Goal: Task Accomplishment & Management: Manage account settings

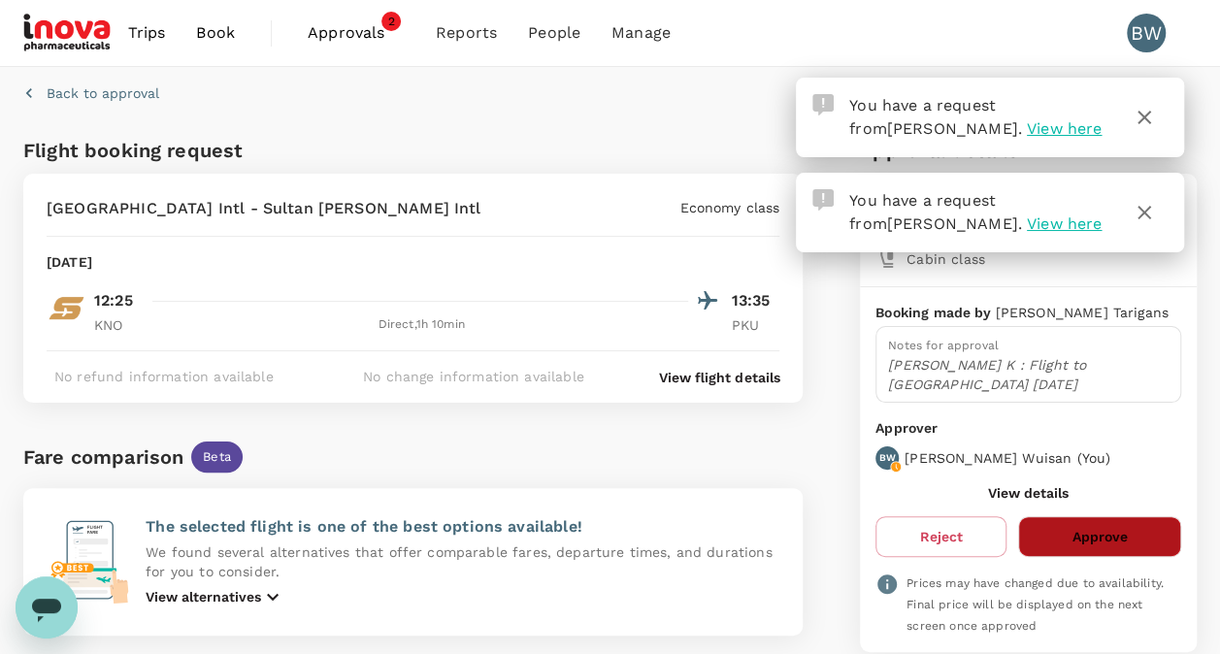
click at [1125, 516] on button "Approve" at bounding box center [1099, 536] width 163 height 41
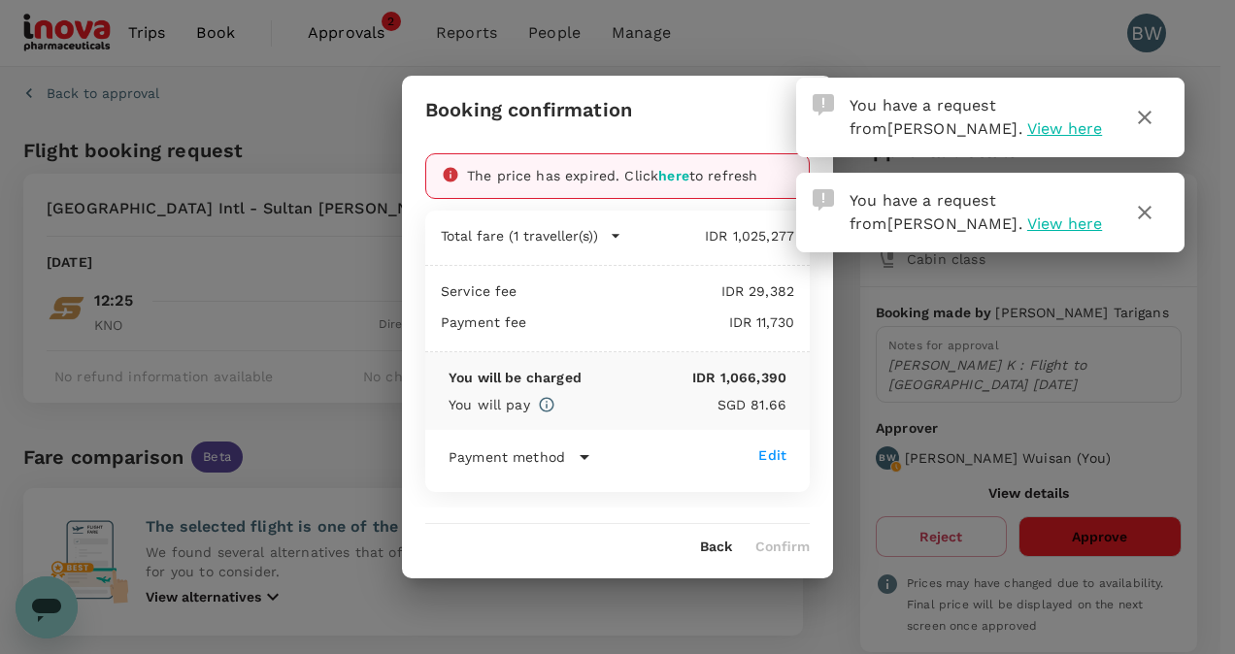
click at [713, 549] on button "Back" at bounding box center [716, 548] width 32 height 16
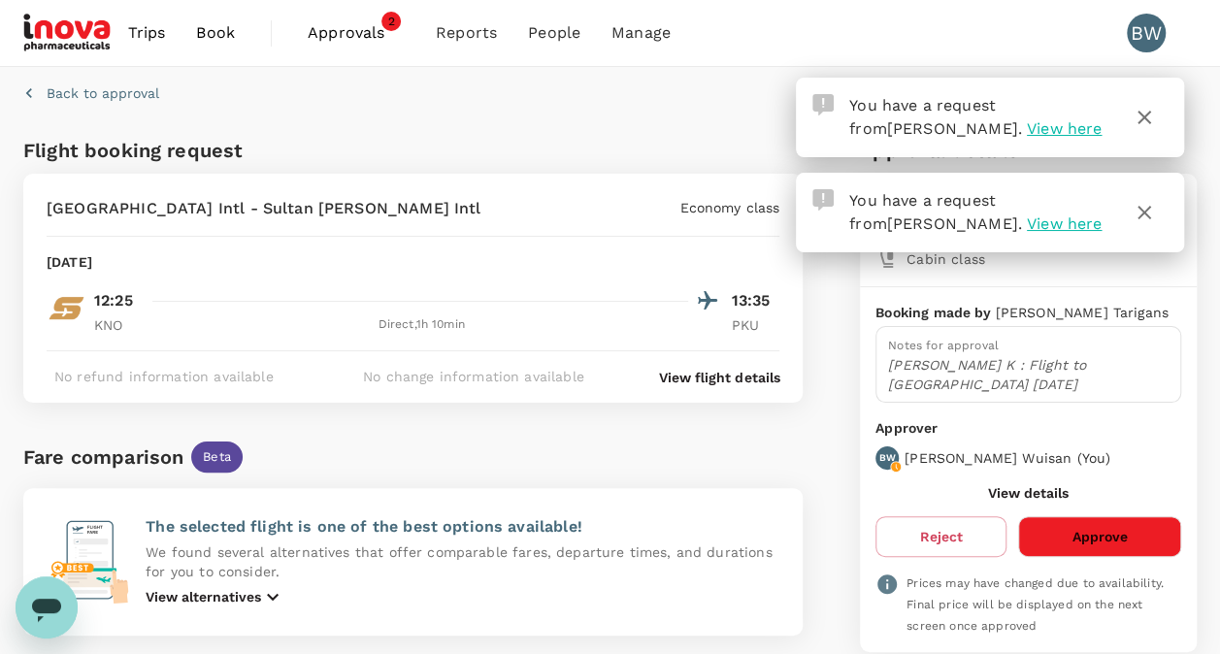
click at [363, 33] on span "Approvals" at bounding box center [356, 32] width 97 height 23
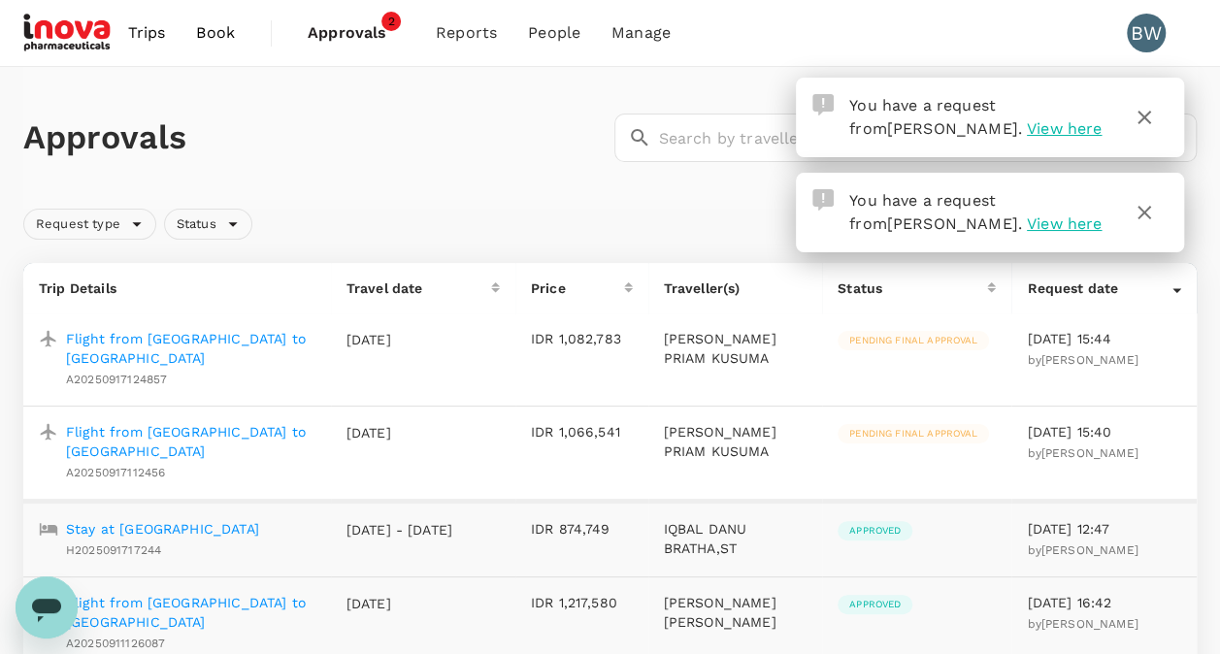
click at [260, 334] on p "Flight from [GEOGRAPHIC_DATA] to [GEOGRAPHIC_DATA]" at bounding box center [190, 348] width 249 height 39
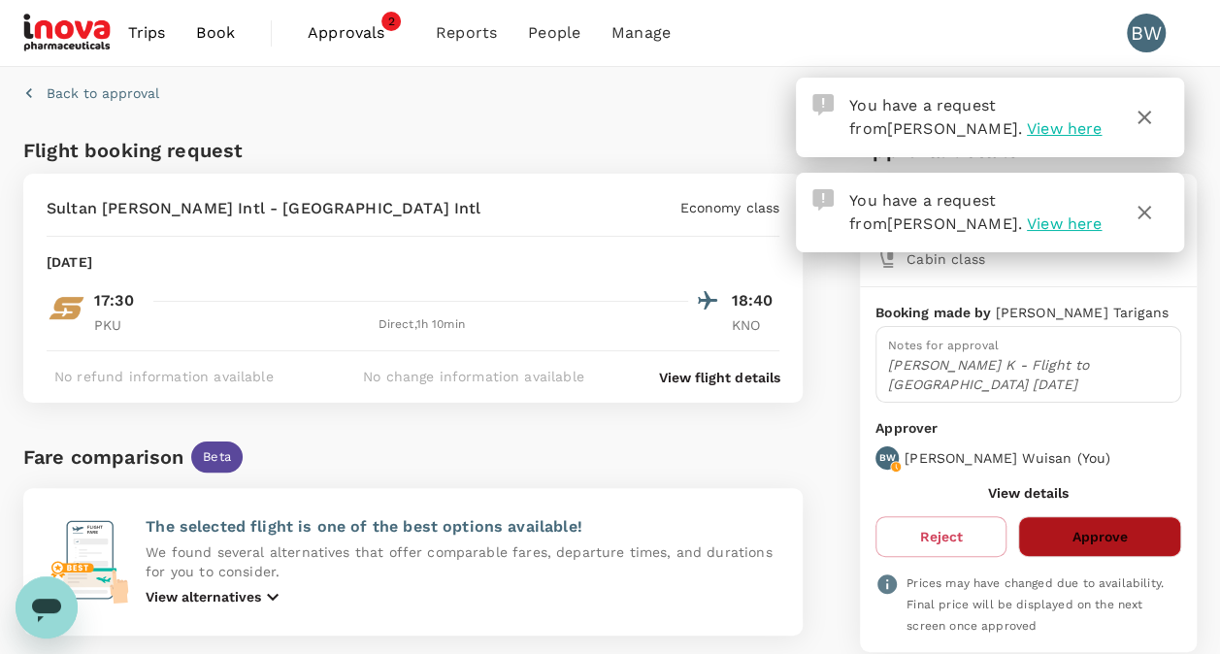
click at [1121, 516] on button "Approve" at bounding box center [1099, 536] width 163 height 41
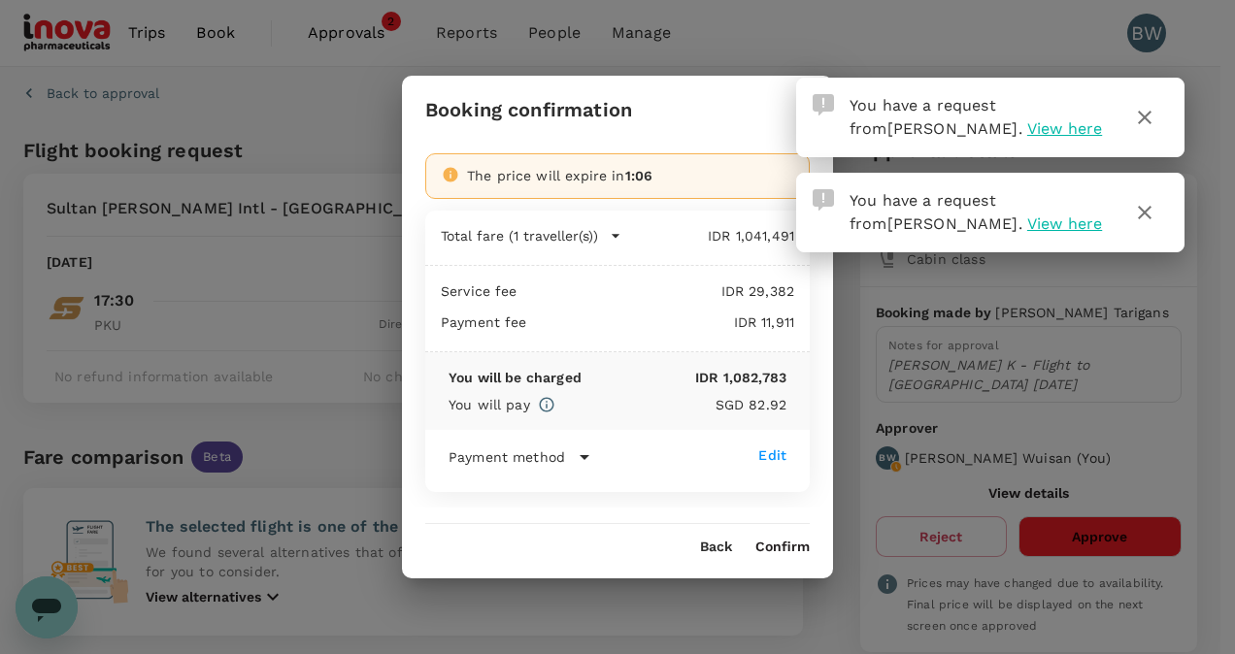
click at [794, 543] on button "Confirm" at bounding box center [782, 548] width 54 height 16
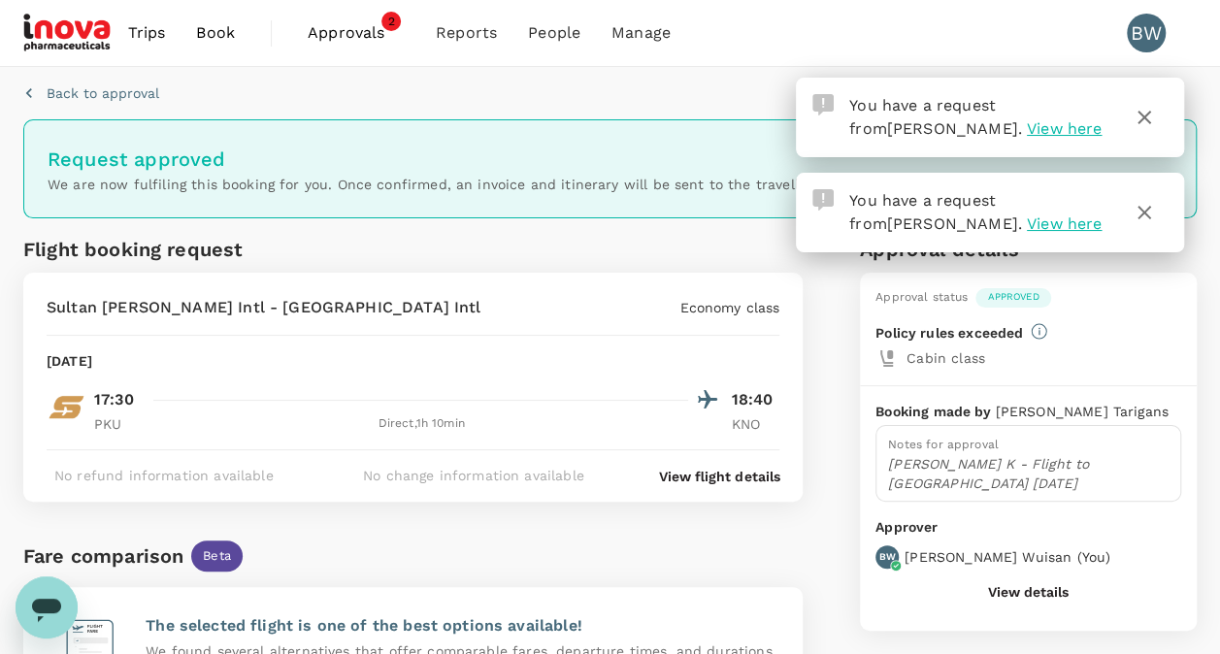
click at [361, 28] on span "Approvals" at bounding box center [356, 32] width 97 height 23
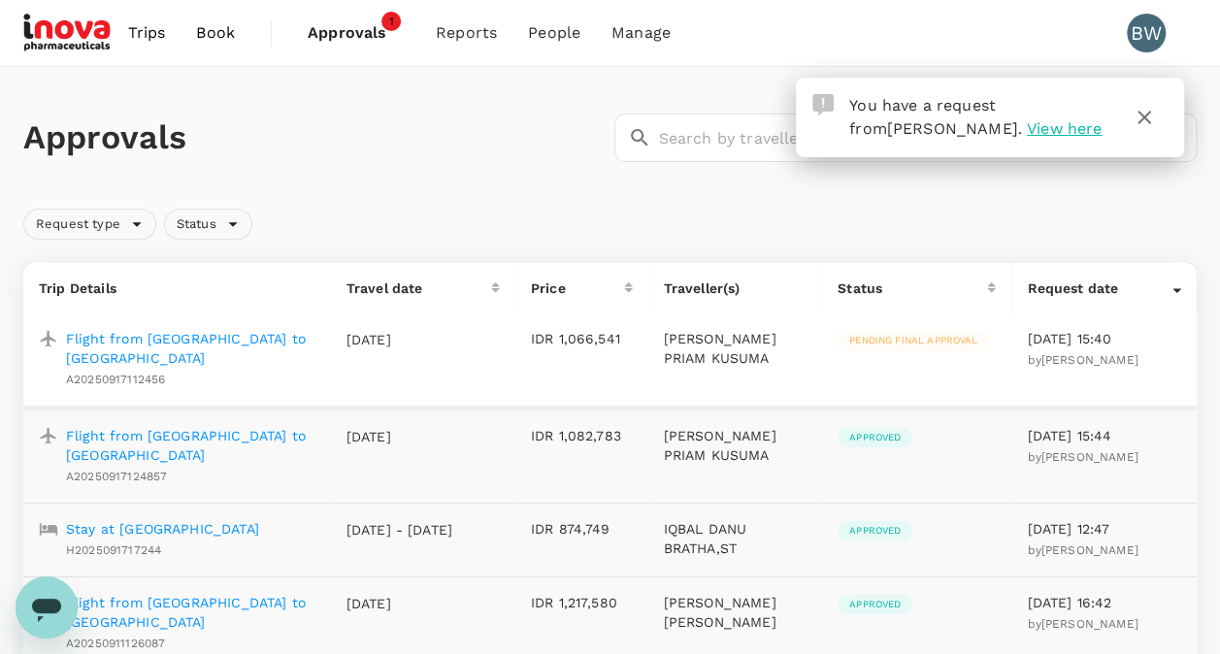
click at [233, 339] on p "Flight from [GEOGRAPHIC_DATA] to [GEOGRAPHIC_DATA]" at bounding box center [190, 348] width 249 height 39
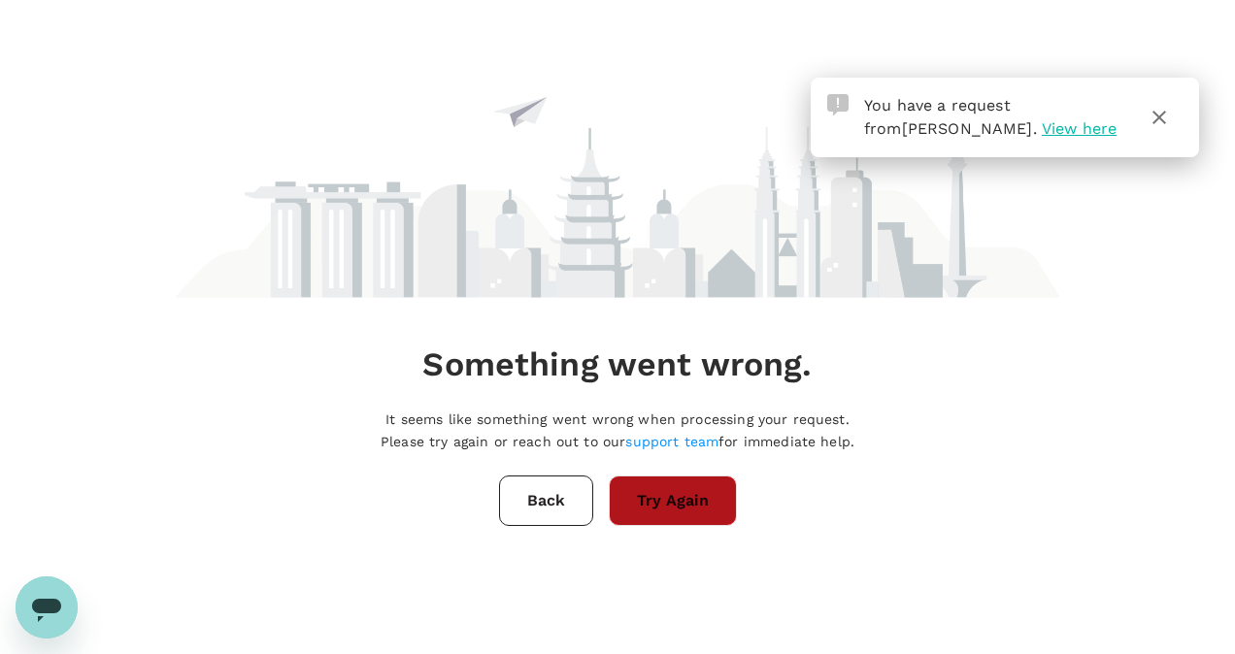
click at [705, 496] on button "Try Again" at bounding box center [673, 501] width 128 height 50
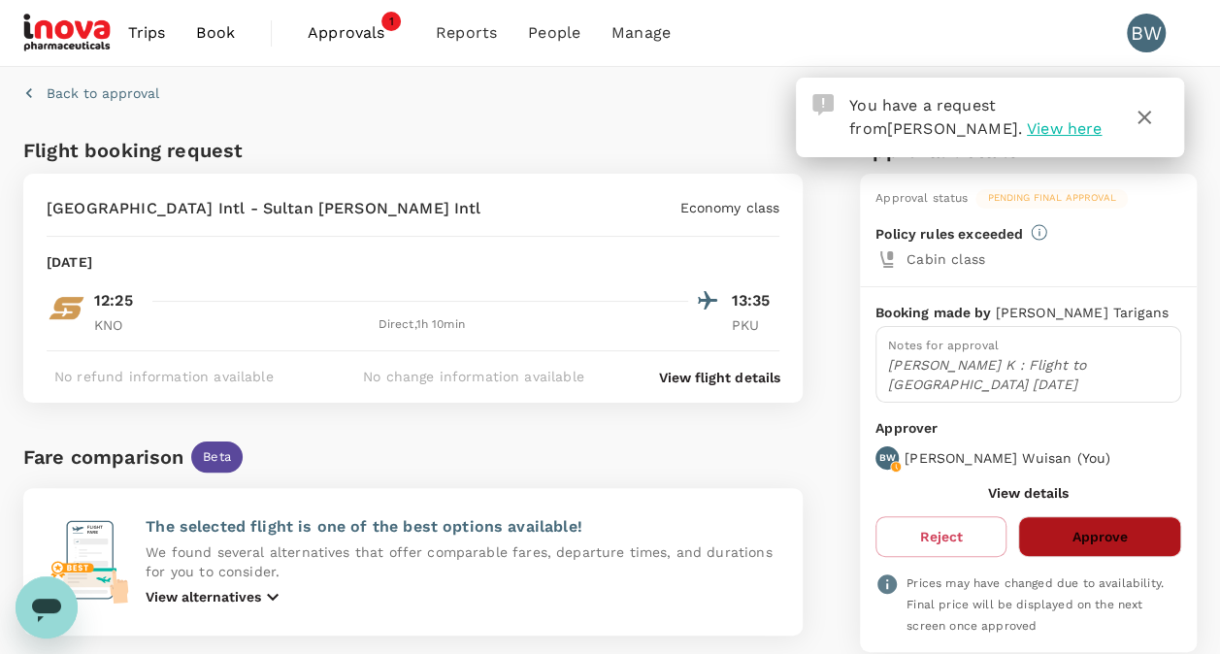
click at [1124, 526] on button "Approve" at bounding box center [1099, 536] width 163 height 41
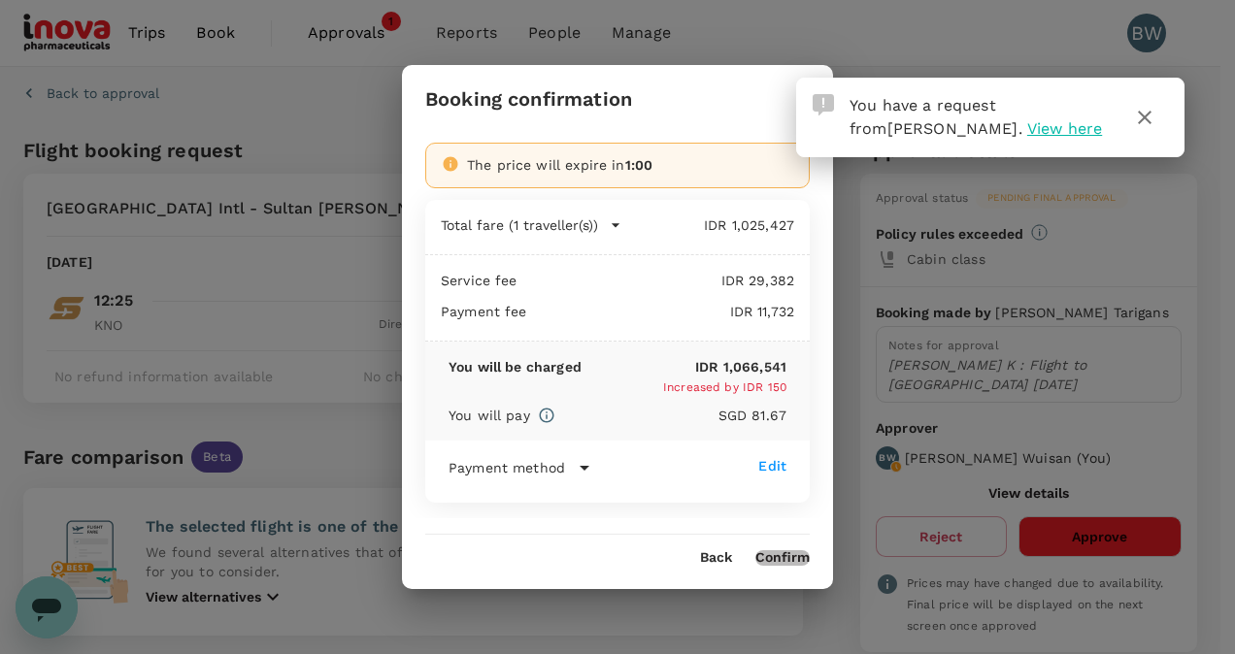
click at [781, 552] on button "Confirm" at bounding box center [782, 558] width 54 height 16
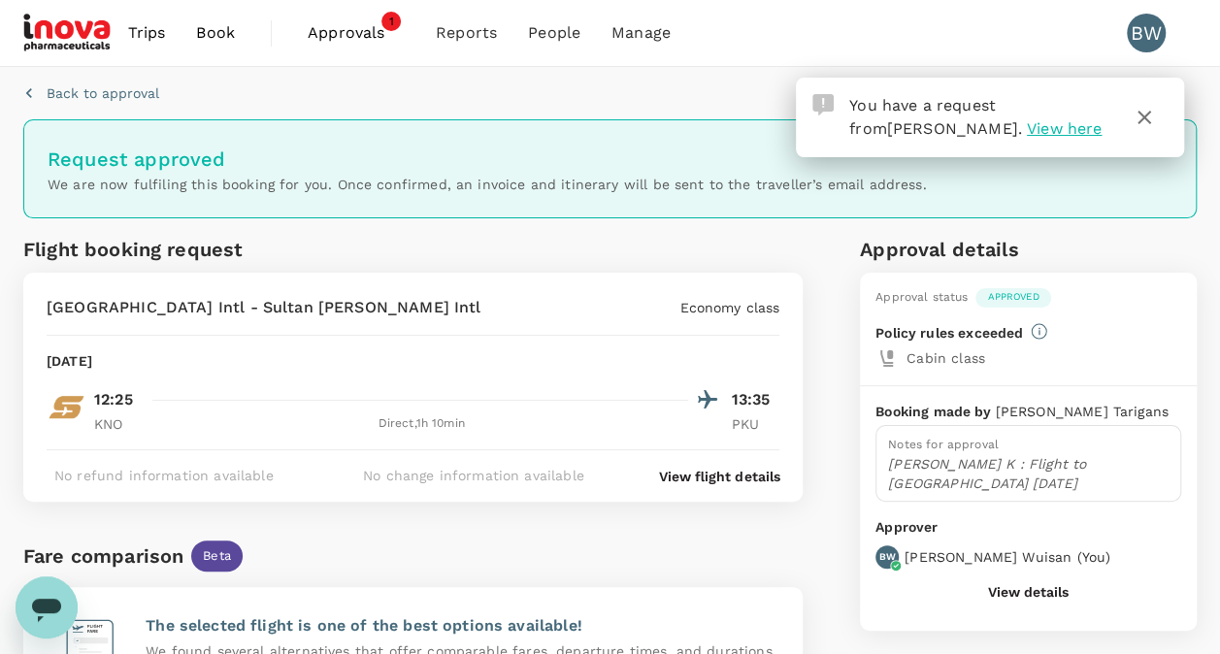
click at [371, 37] on span "Approvals" at bounding box center [356, 32] width 97 height 23
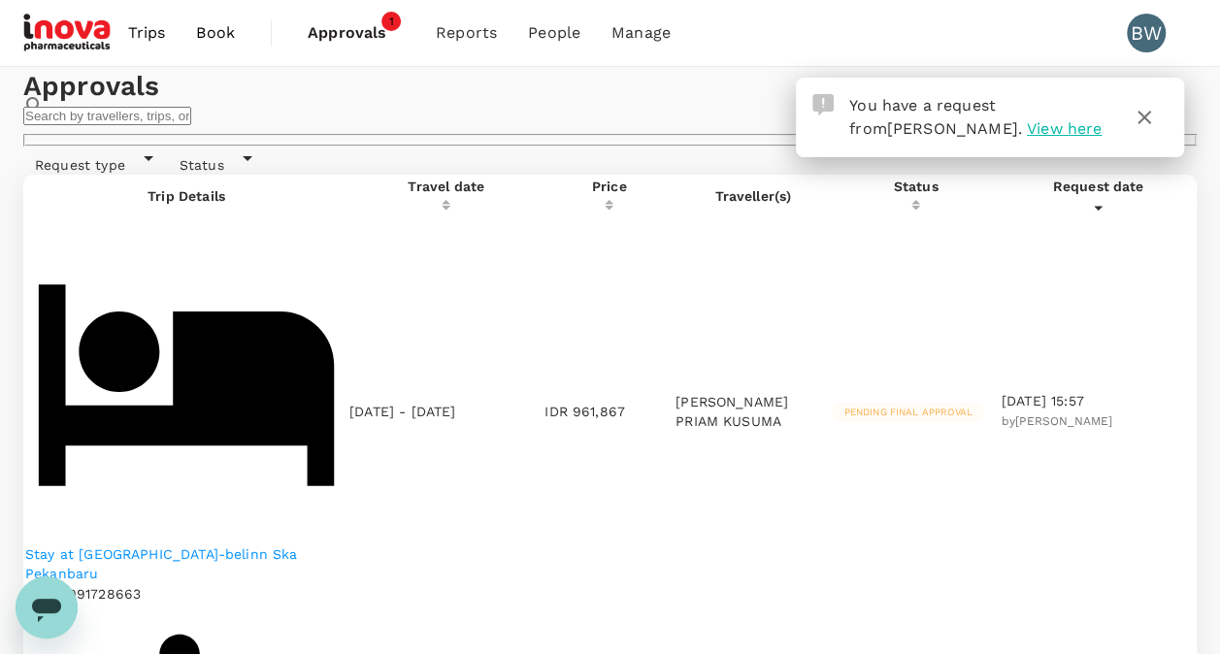
click at [203, 544] on p "Stay at [GEOGRAPHIC_DATA]-belinn Ska Pekanbaru" at bounding box center [186, 563] width 322 height 39
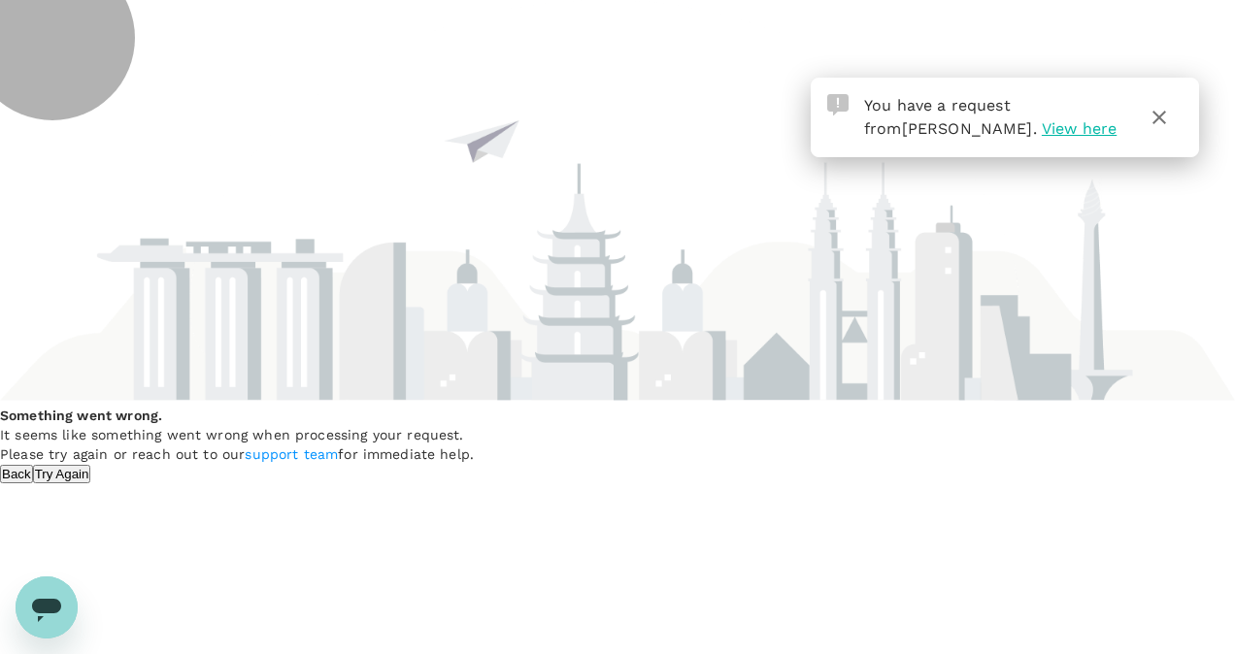
click at [91, 483] on button "Try Again" at bounding box center [62, 474] width 58 height 18
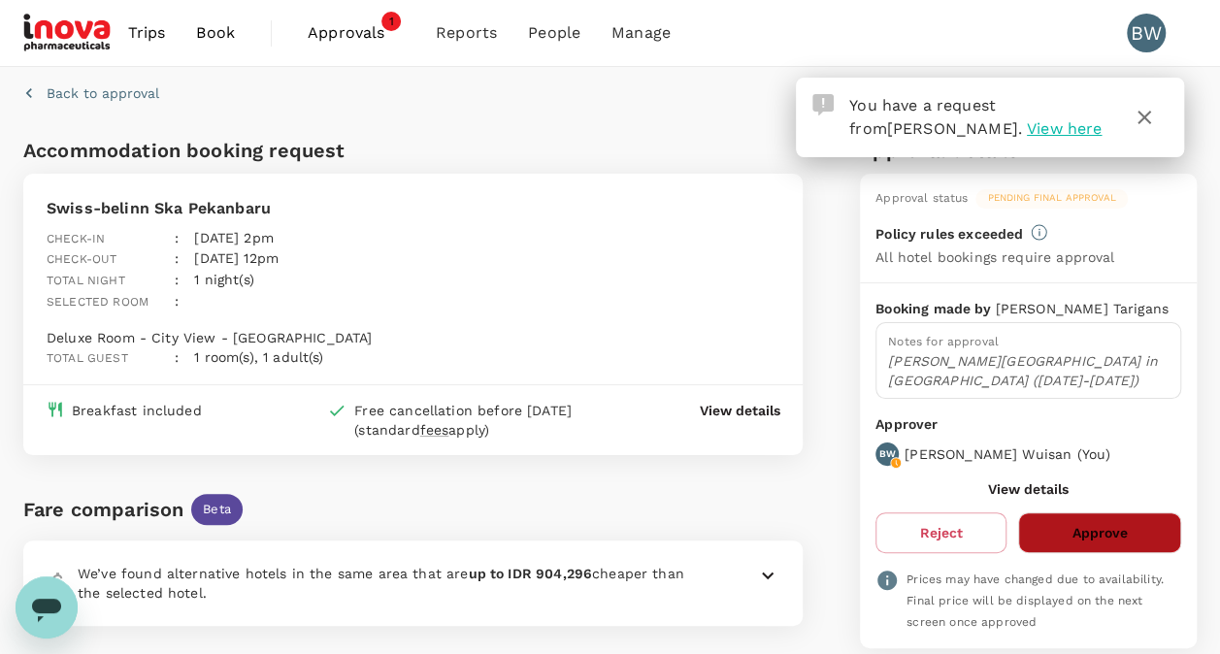
click at [1140, 512] on button "Approve" at bounding box center [1099, 532] width 163 height 41
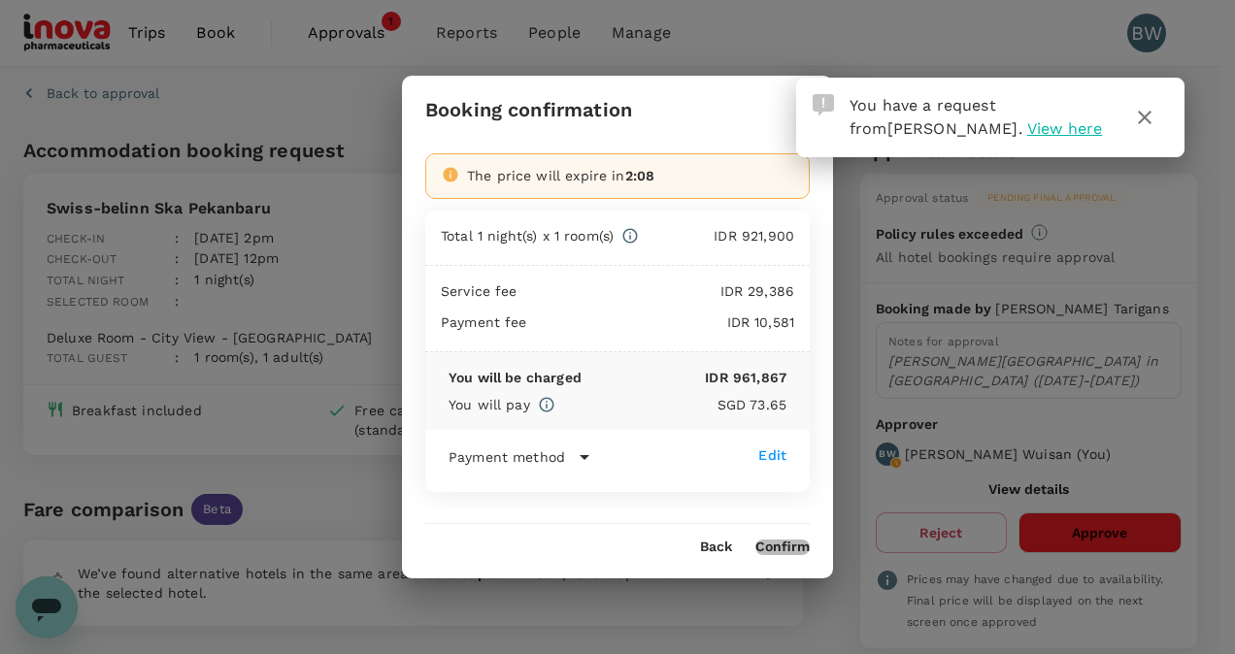
click at [798, 545] on button "Confirm" at bounding box center [782, 548] width 54 height 16
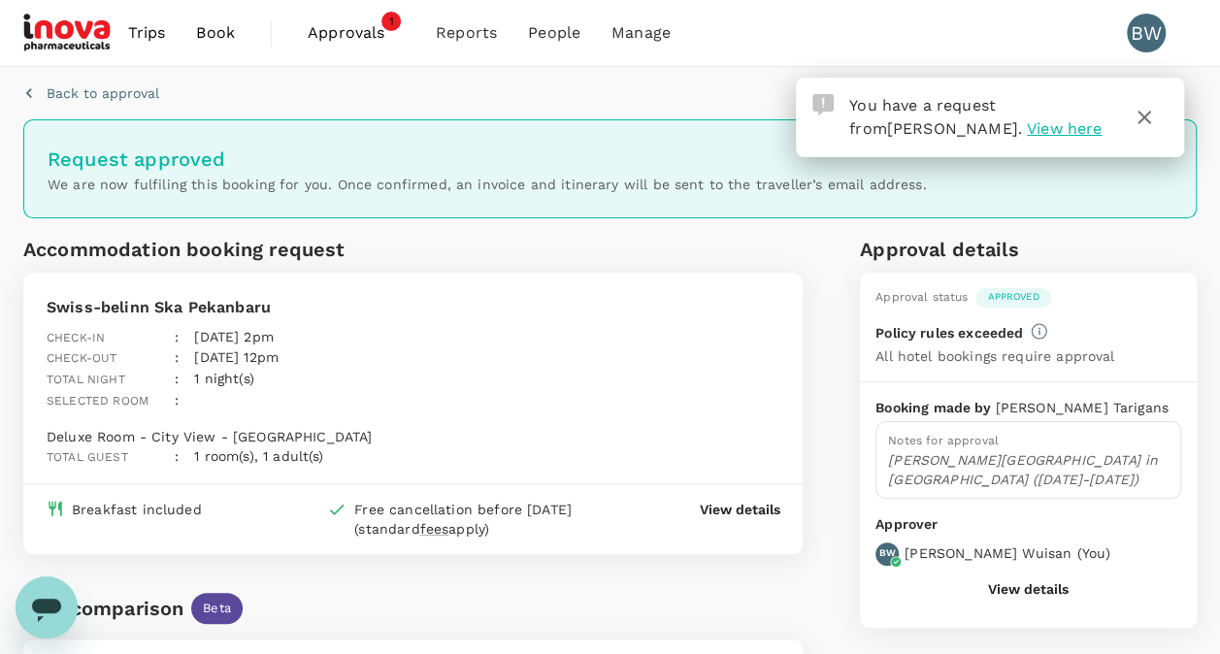
click at [363, 33] on span "Approvals" at bounding box center [356, 32] width 97 height 23
